Goal: Find specific page/section: Find specific page/section

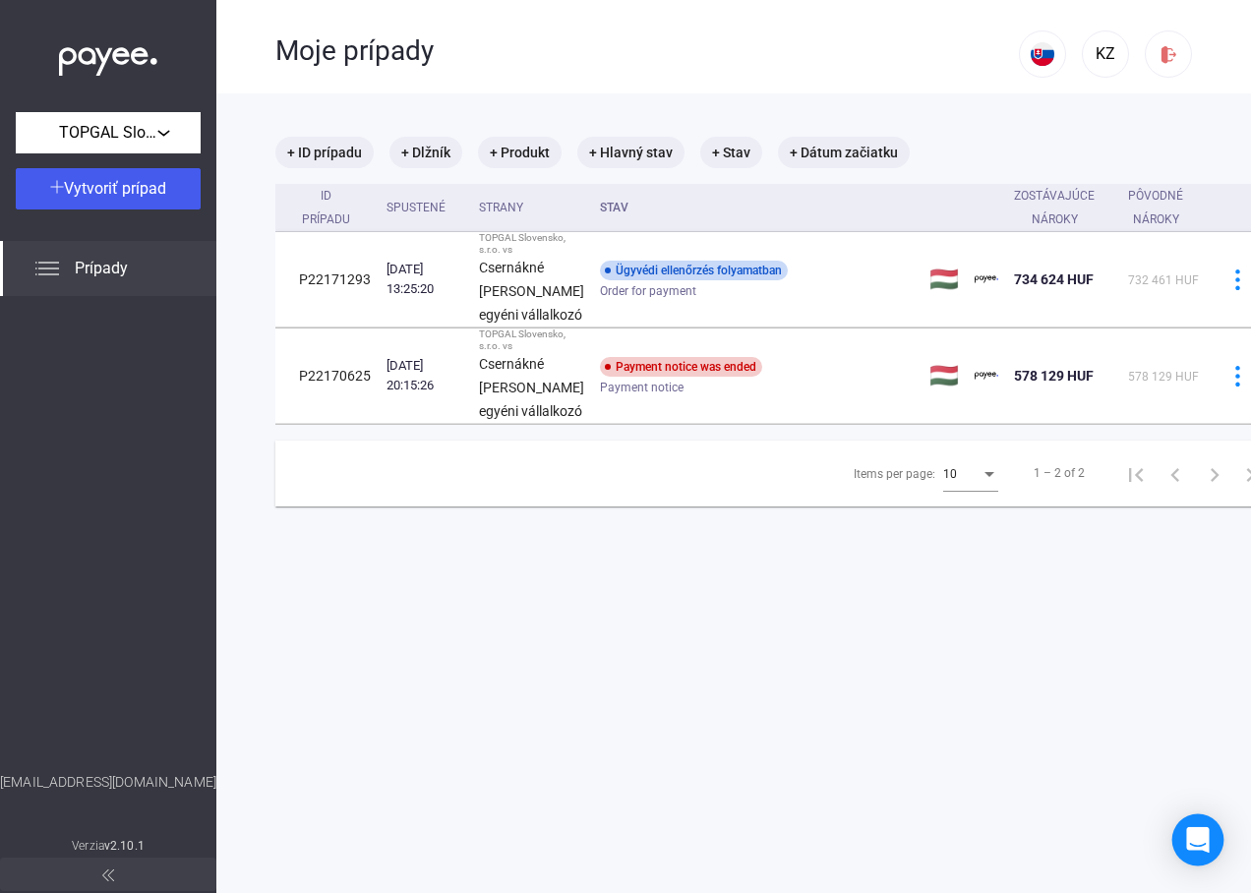
click at [1183, 849] on div "Open Intercom Messenger" at bounding box center [1198, 840] width 52 height 52
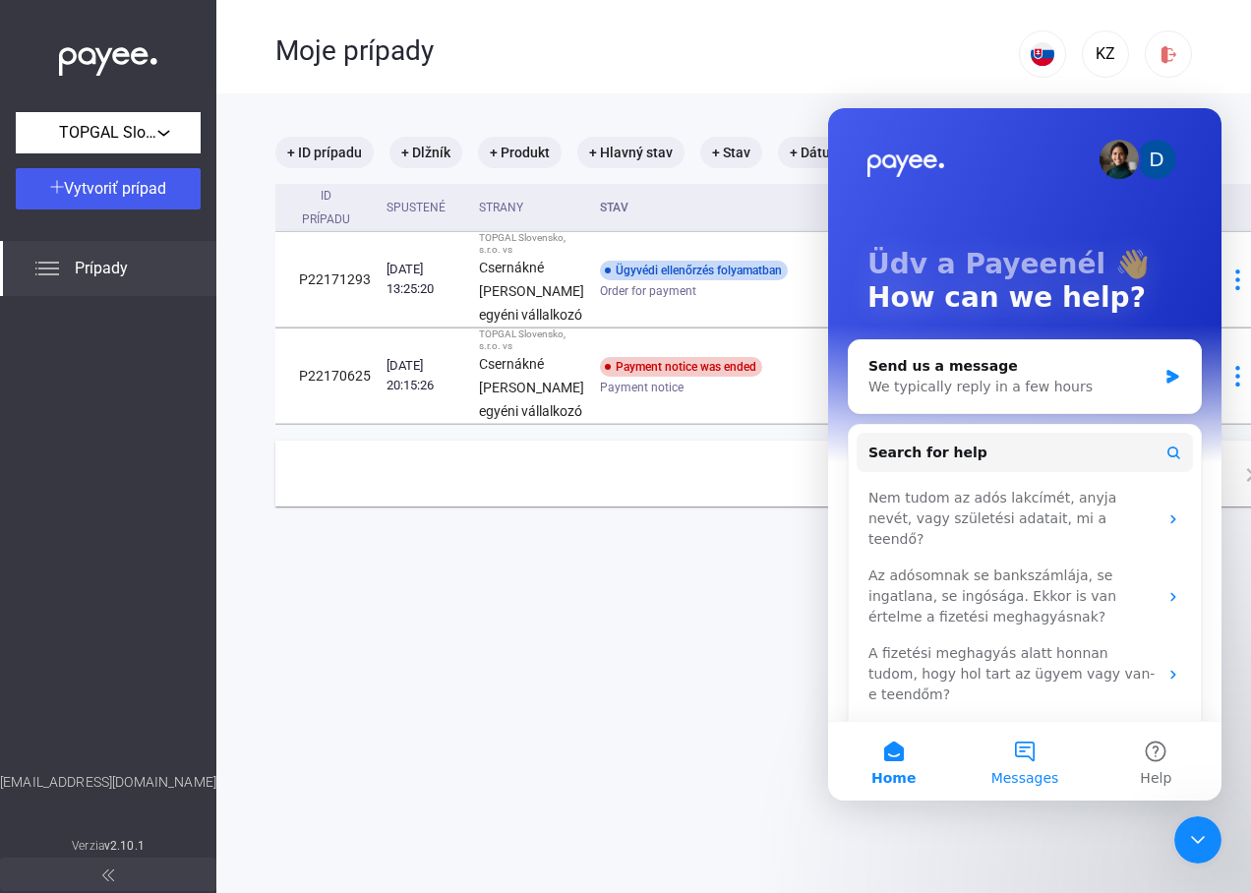
click at [1027, 740] on button "Messages" at bounding box center [1024, 761] width 131 height 79
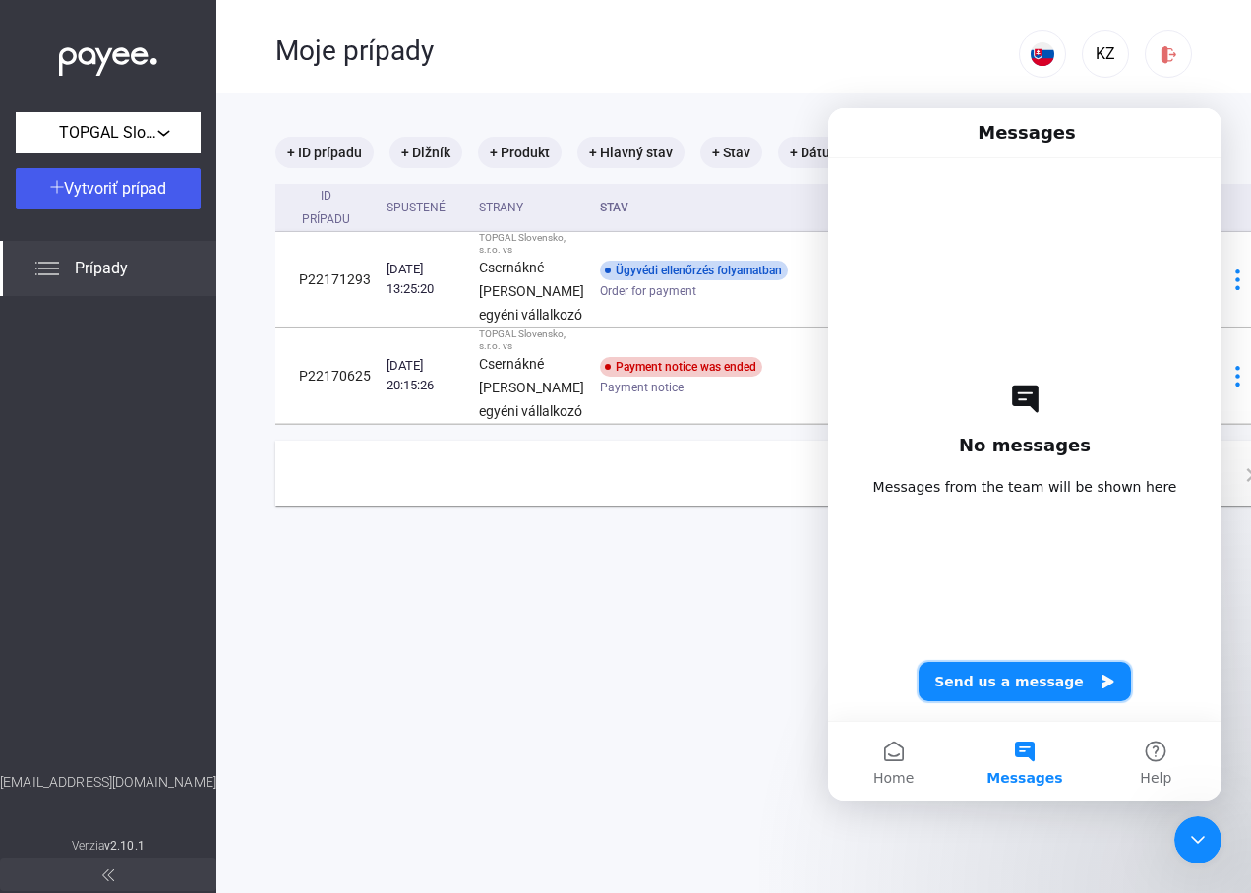
click at [1043, 678] on button "Send us a message" at bounding box center [1025, 681] width 212 height 39
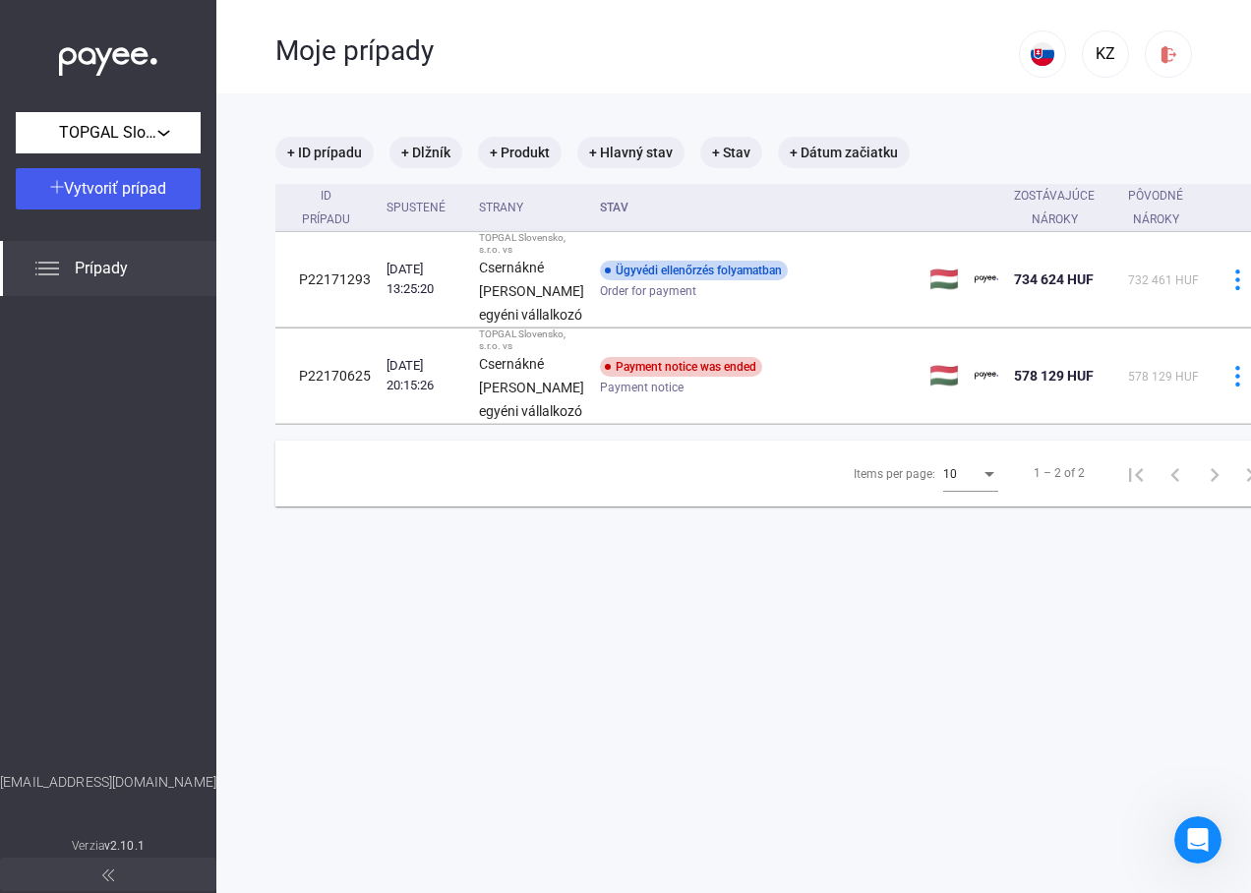
click at [697, 691] on main "+ ID prípadu + Dlžník + Produkt + Hlavný stav + Stav + Dátum začiatku ID prípad…" at bounding box center [778, 539] width 1124 height 893
click at [85, 329] on div at bounding box center [108, 534] width 216 height 476
